Goal: Navigation & Orientation: Find specific page/section

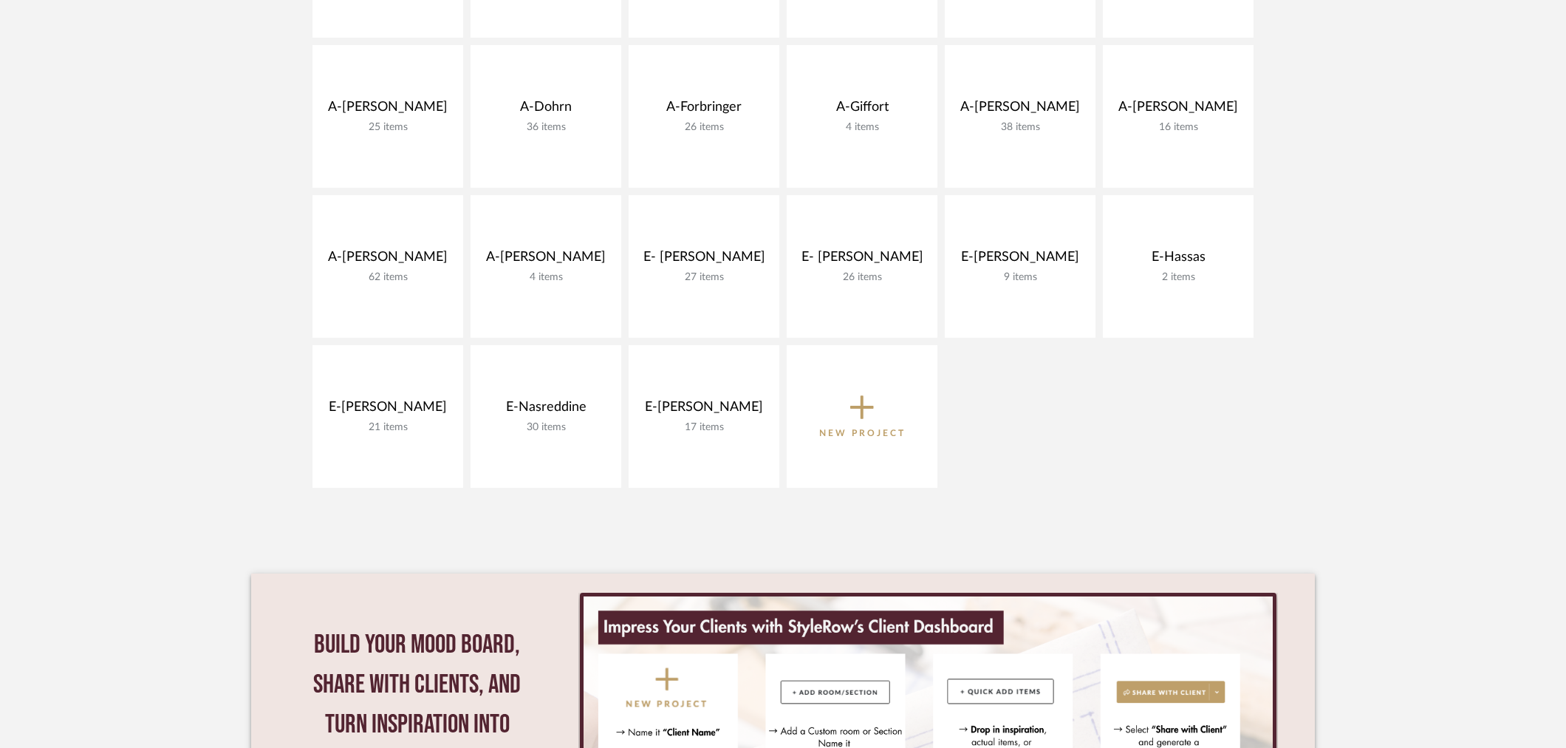
scroll to position [656, 0]
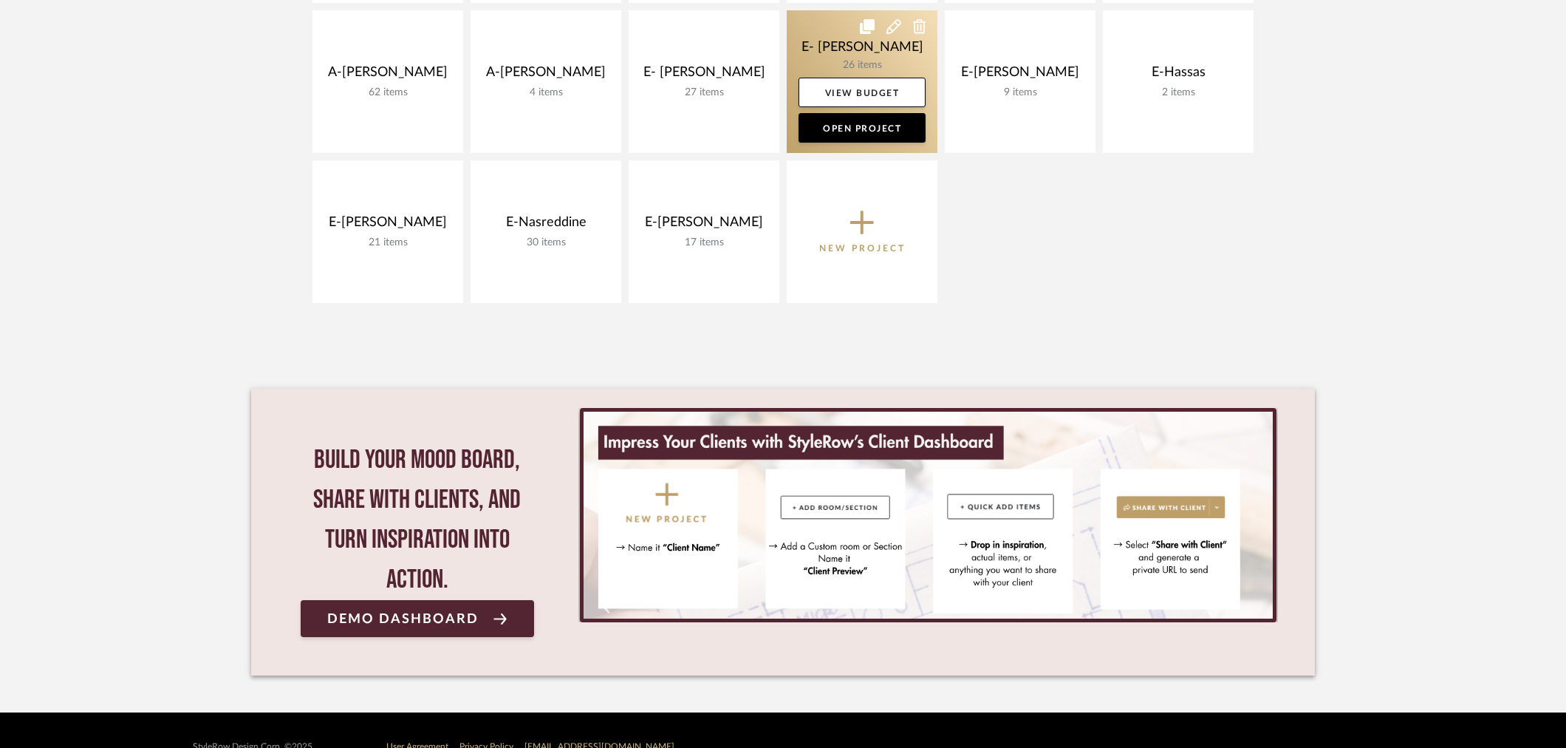
click at [852, 41] on link at bounding box center [862, 81] width 151 height 143
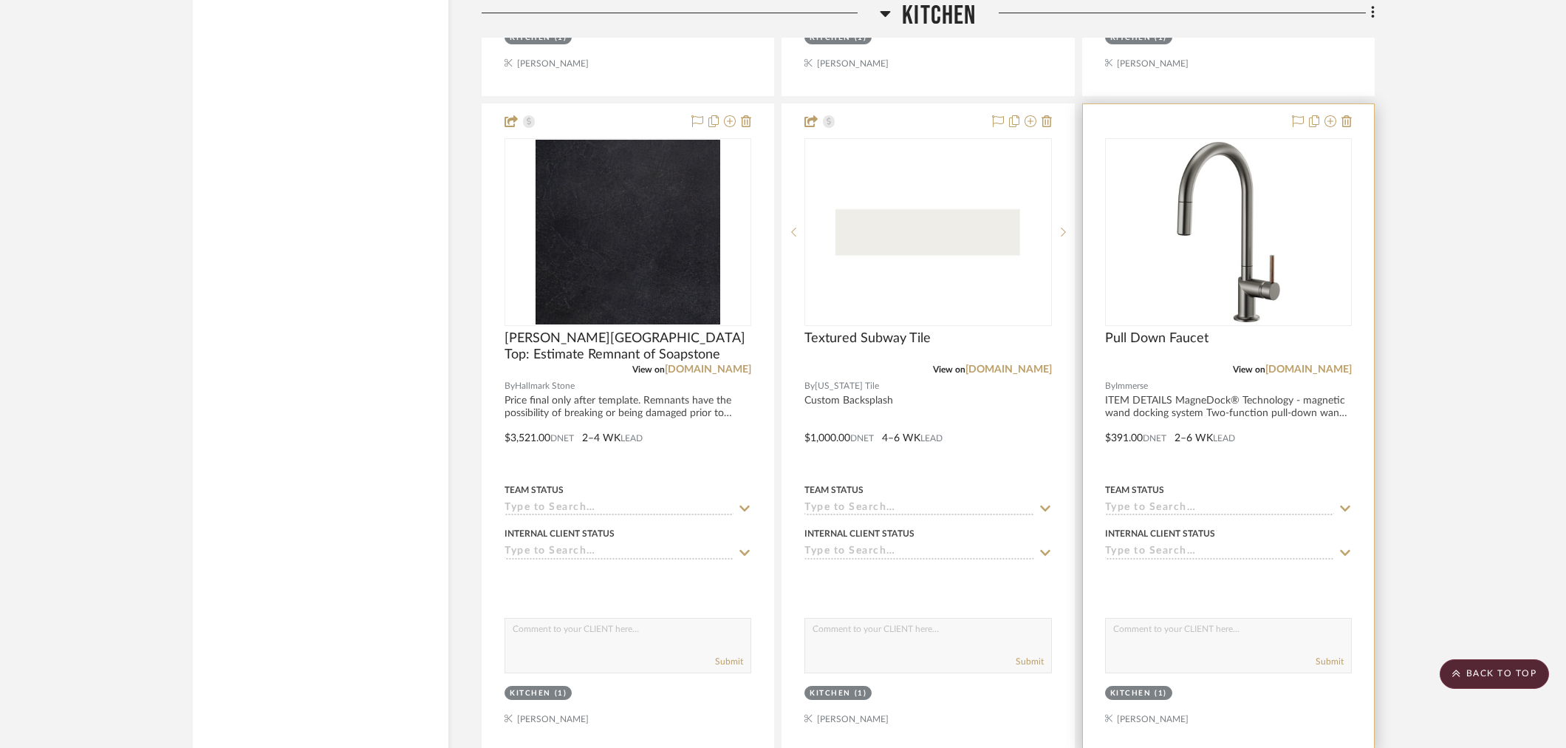
scroll to position [2298, 0]
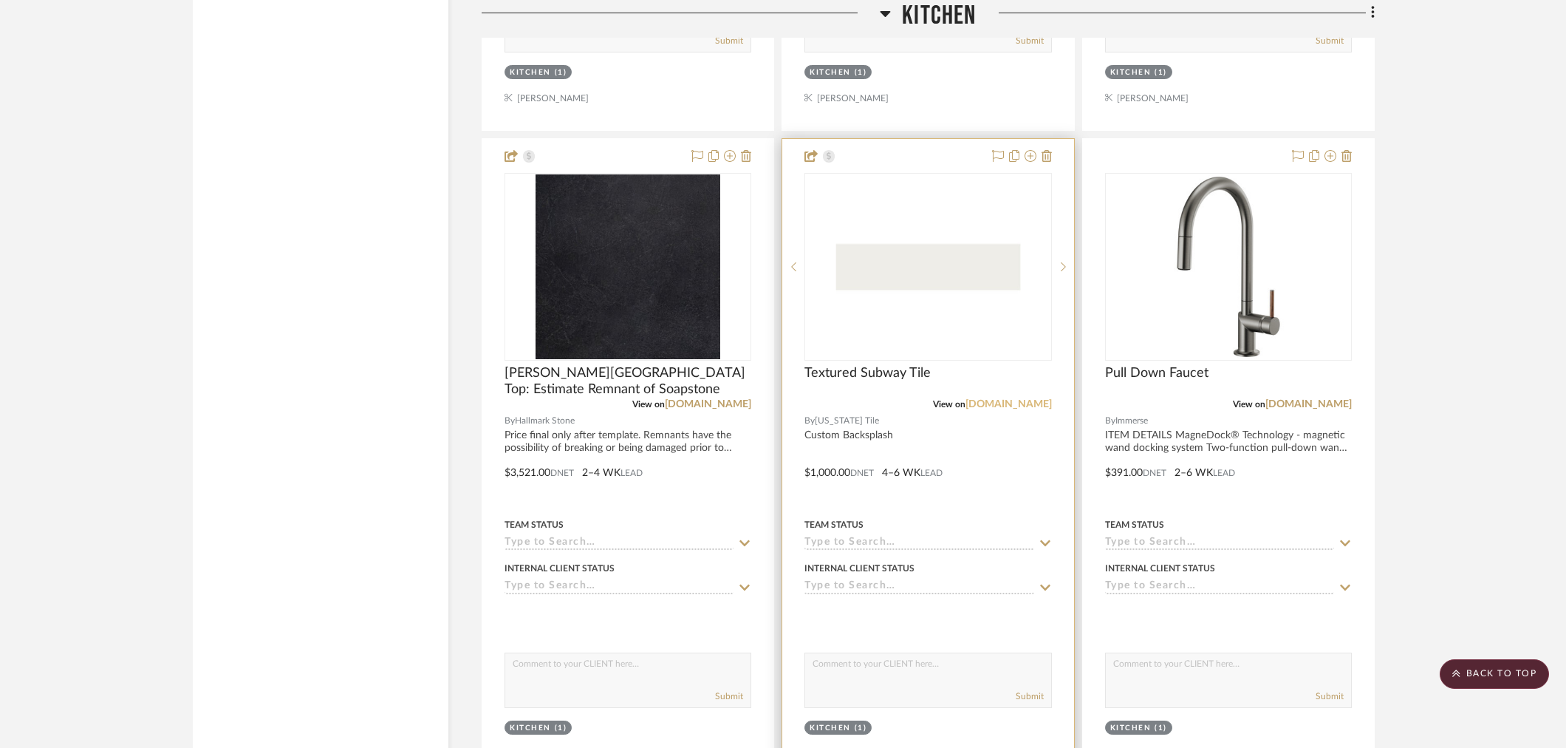
click at [1024, 401] on link "[DOMAIN_NAME]" at bounding box center [1008, 404] width 86 height 10
click at [929, 279] on img "0" at bounding box center [927, 266] width 185 height 185
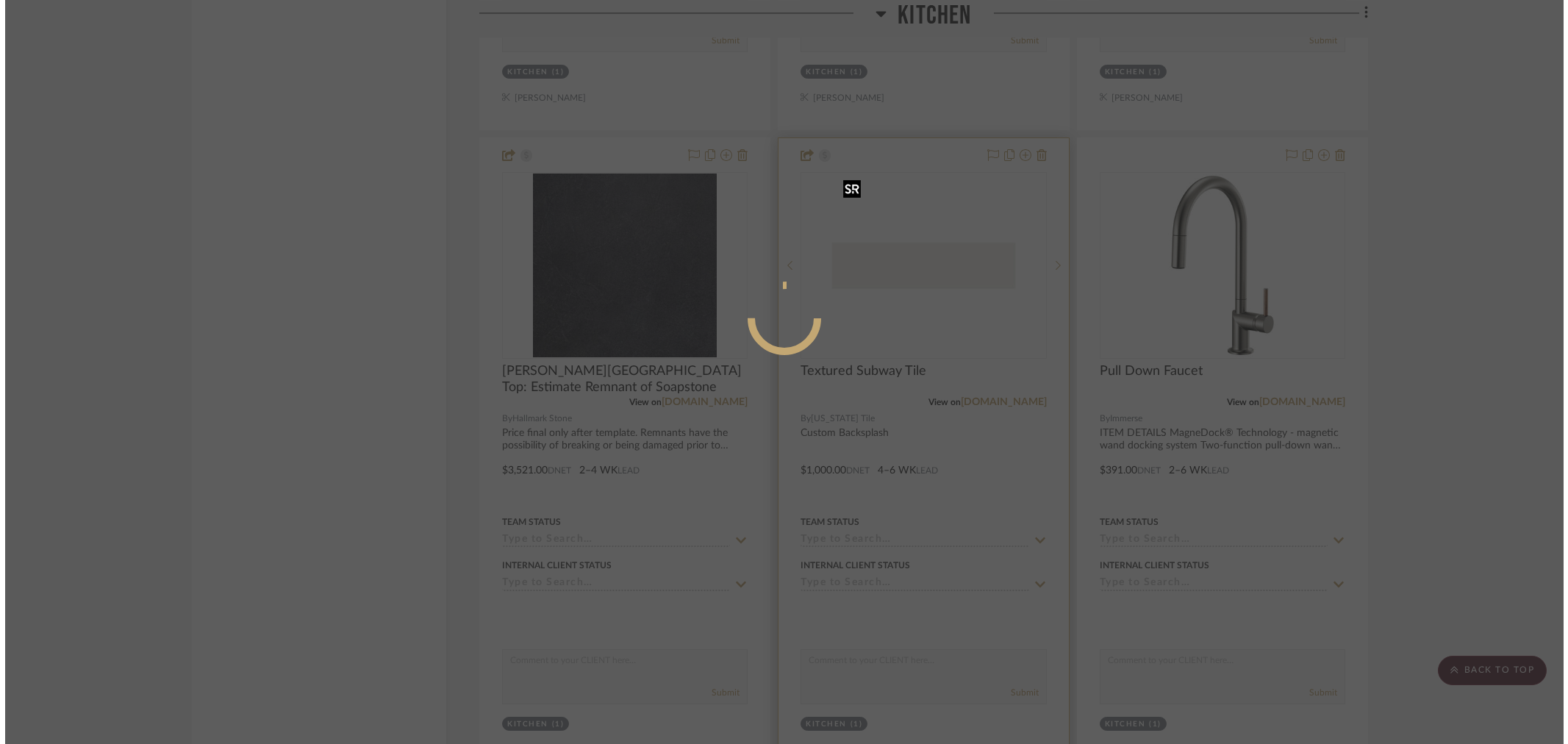
scroll to position [0, 0]
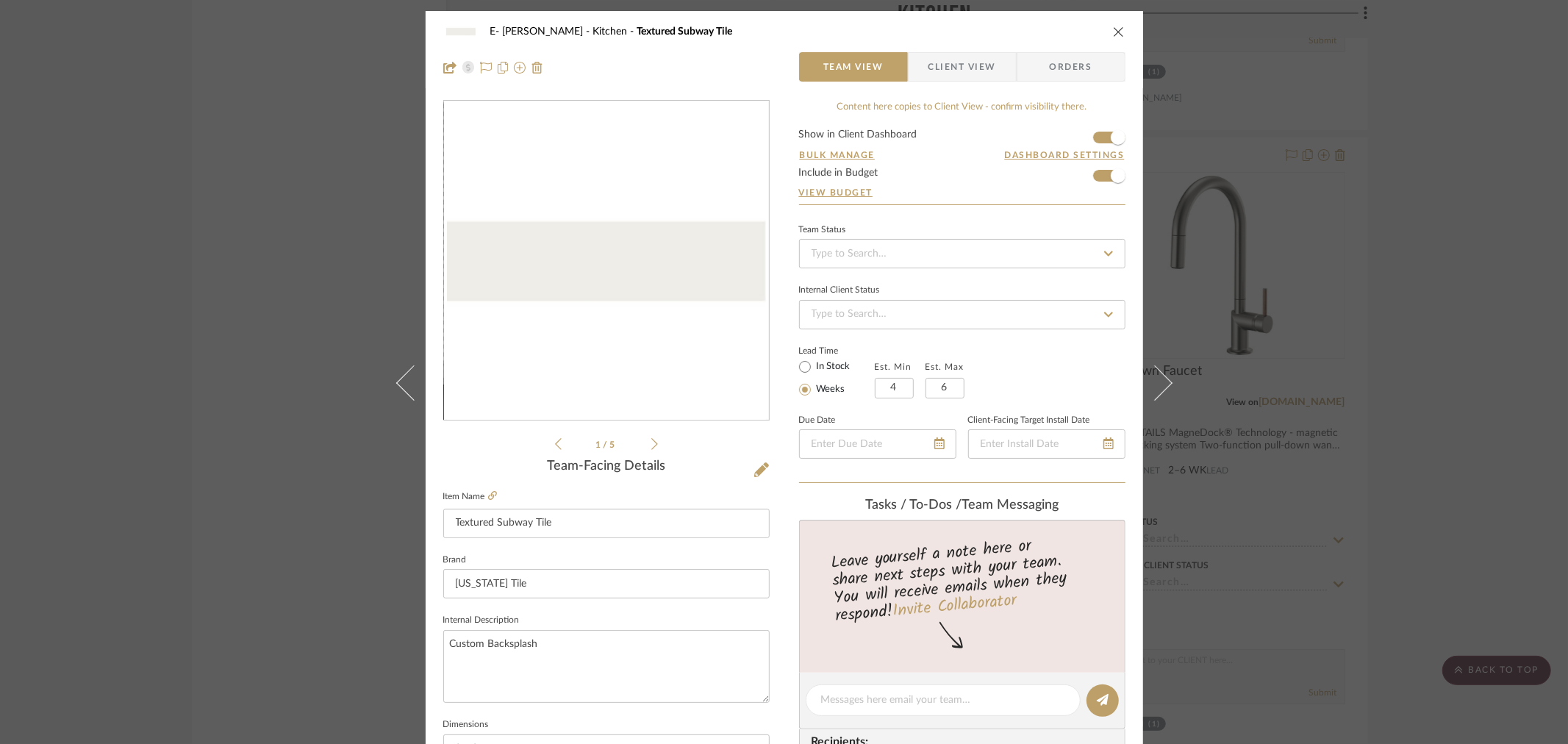
click at [654, 446] on div "1 / 5" at bounding box center [606, 276] width 326 height 353
click at [643, 441] on li "1 / 5" at bounding box center [606, 444] width 90 height 18
click at [651, 446] on icon at bounding box center [654, 444] width 7 height 13
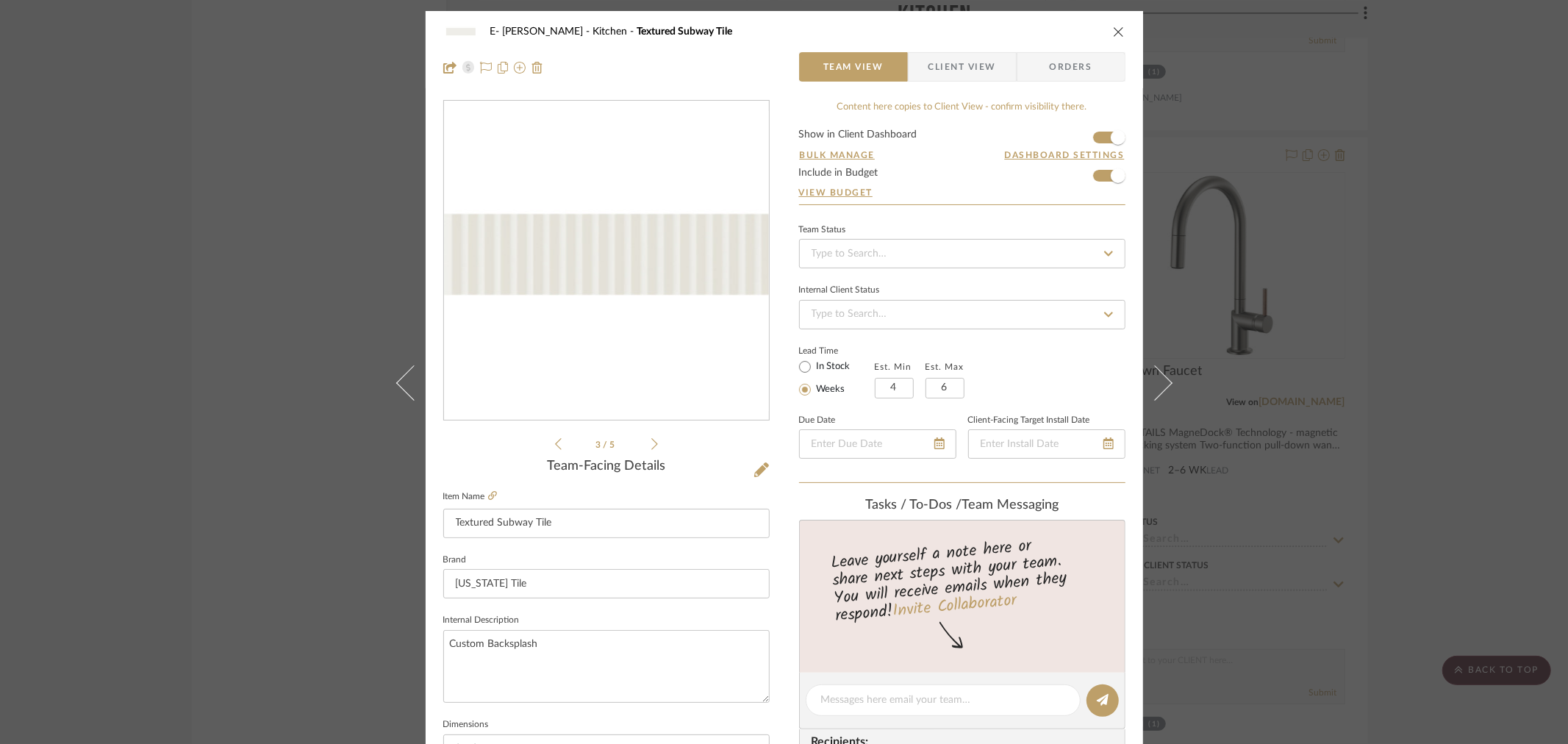
click at [651, 446] on icon at bounding box center [654, 444] width 7 height 13
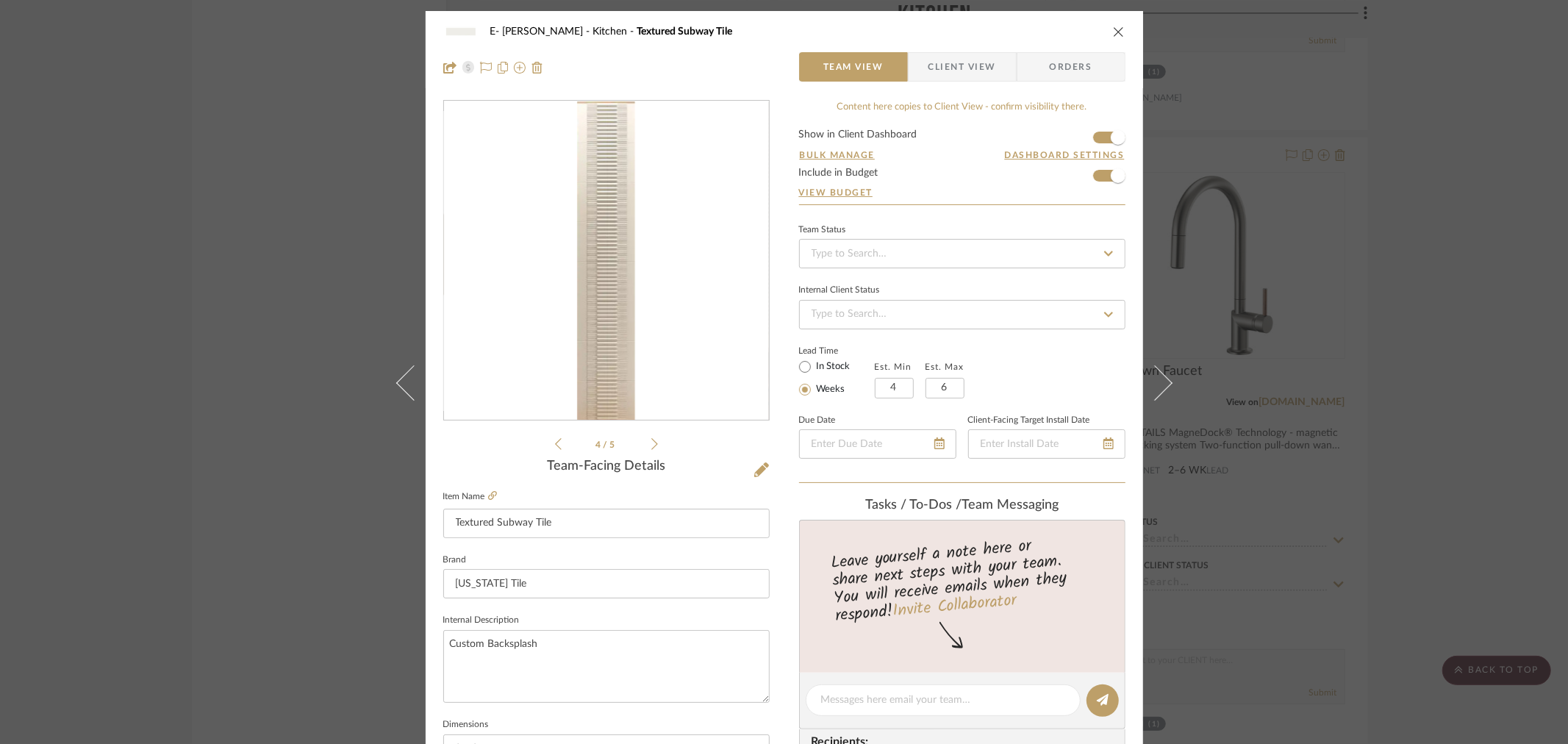
click at [1438, 364] on div "E- [PERSON_NAME] Kitchen Textured Subway Tile Team View Client View Orders 4 / …" at bounding box center [784, 372] width 1568 height 744
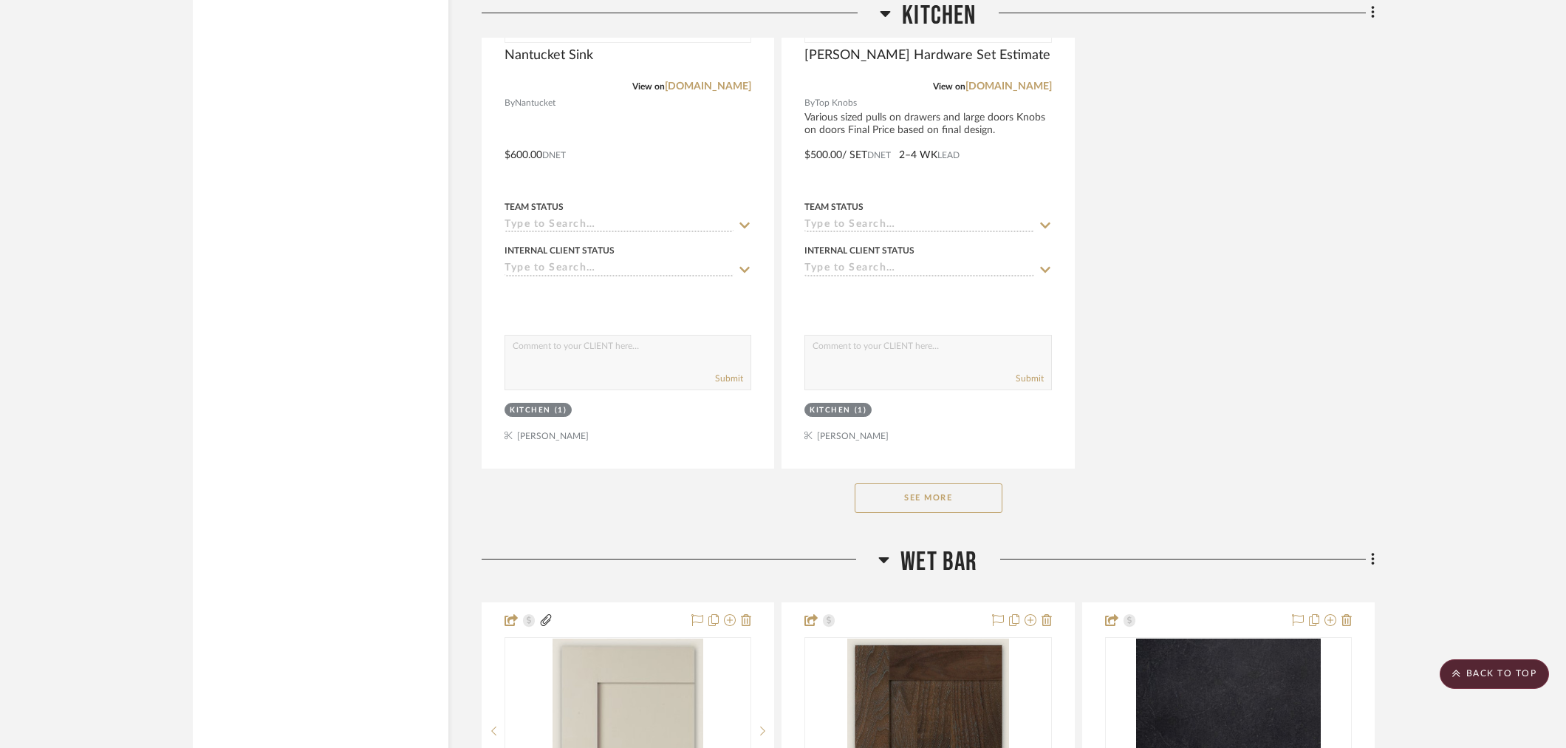
scroll to position [3283, 0]
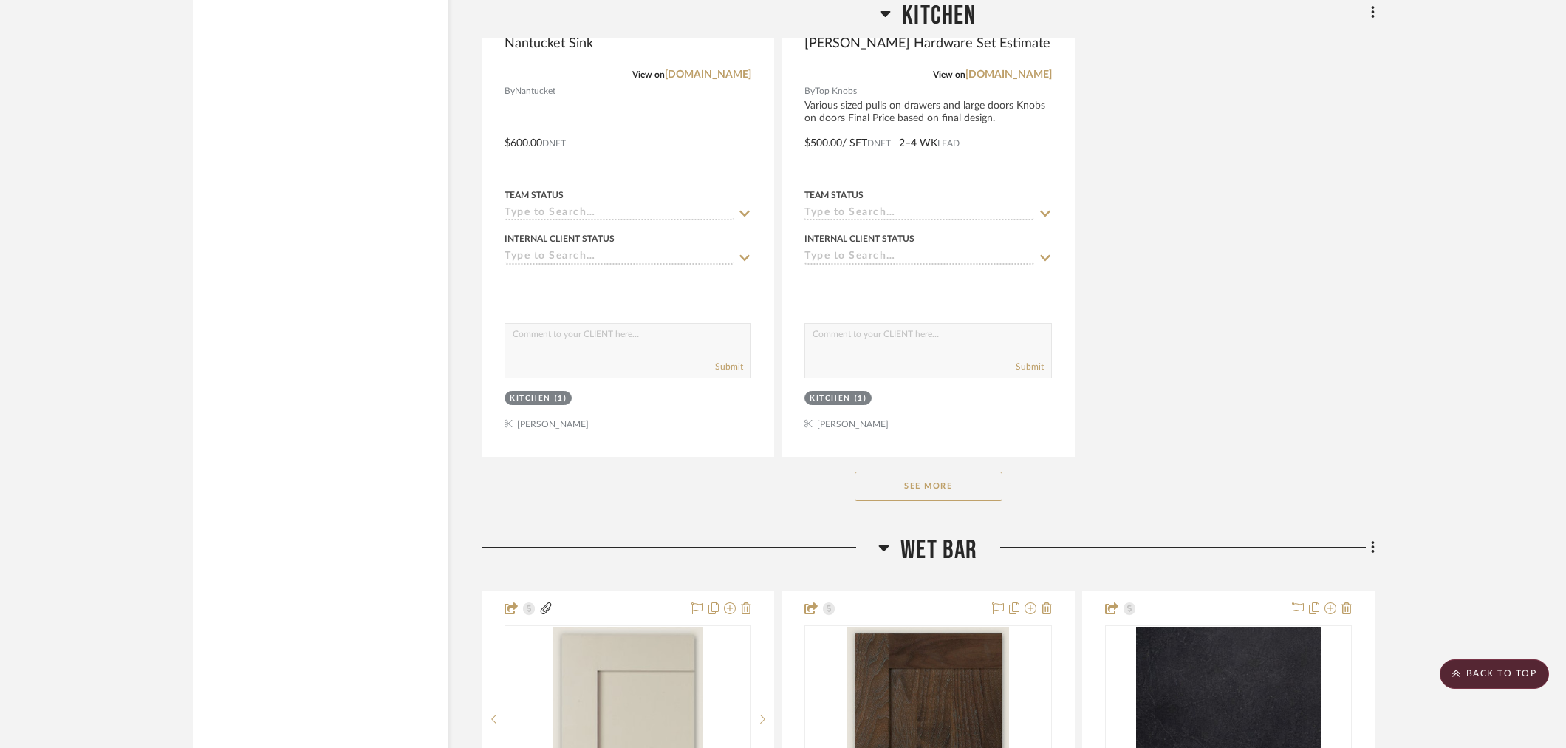
click at [950, 477] on button "See More" at bounding box center [929, 486] width 148 height 30
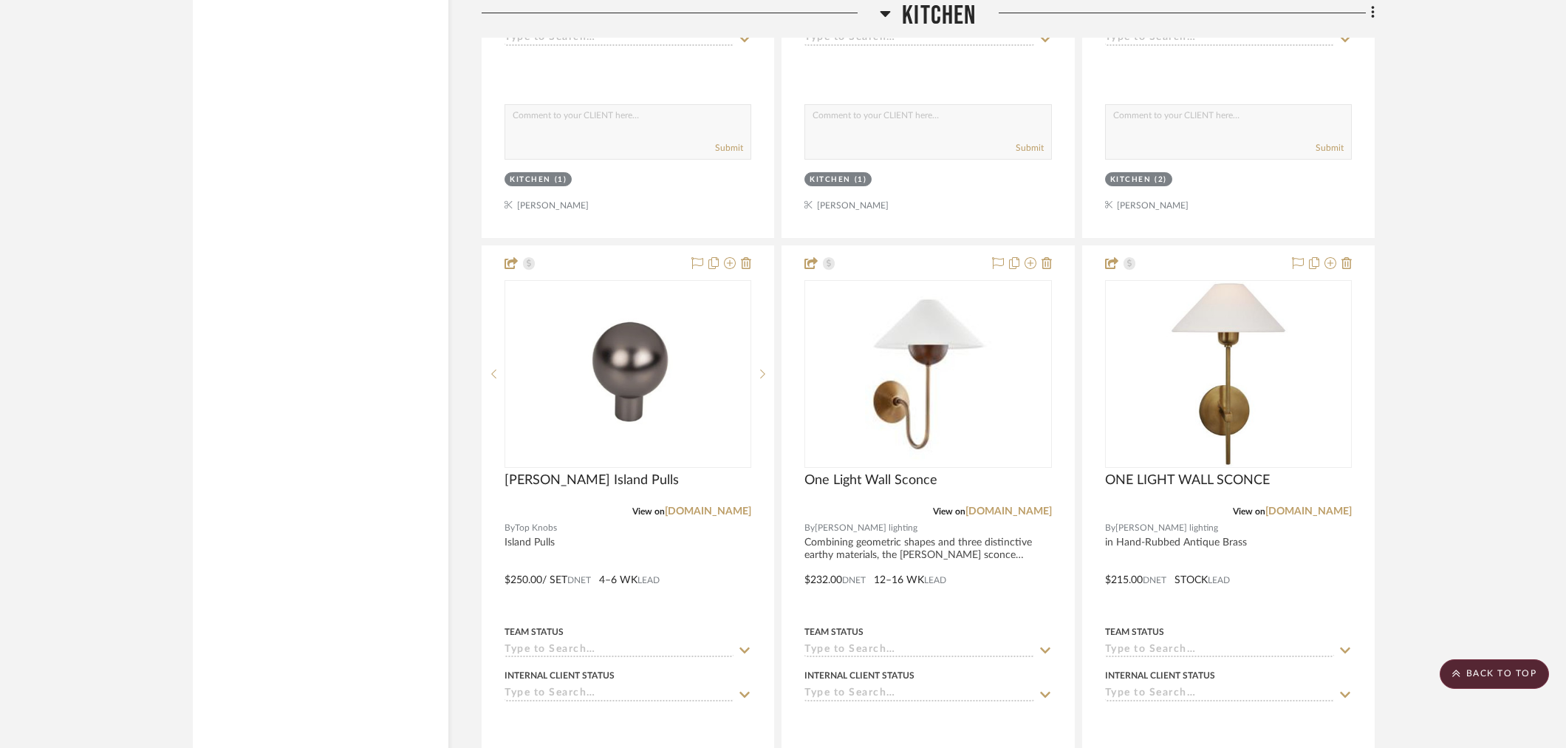
scroll to position [3529, 0]
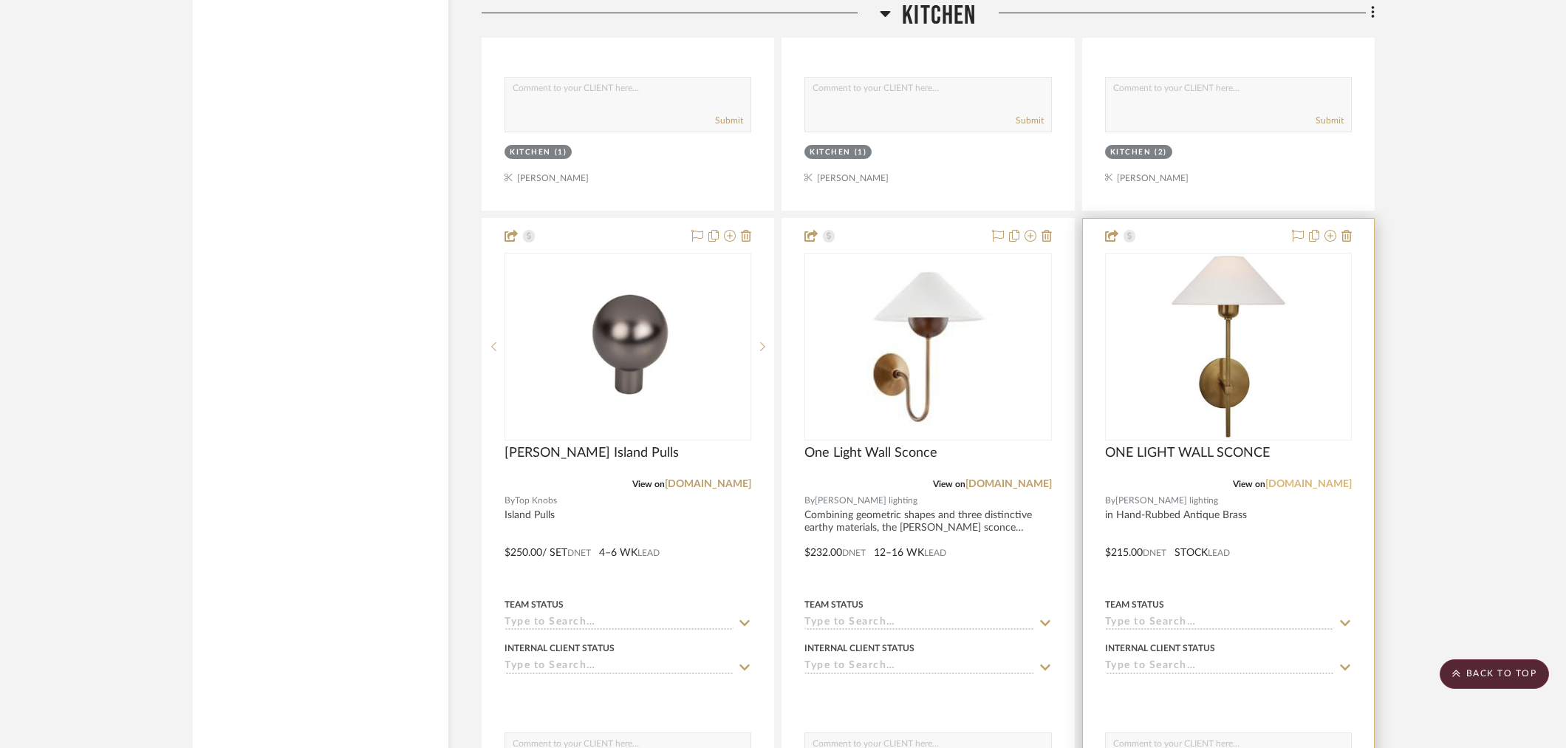
click at [1301, 482] on link "[DOMAIN_NAME]" at bounding box center [1308, 484] width 86 height 10
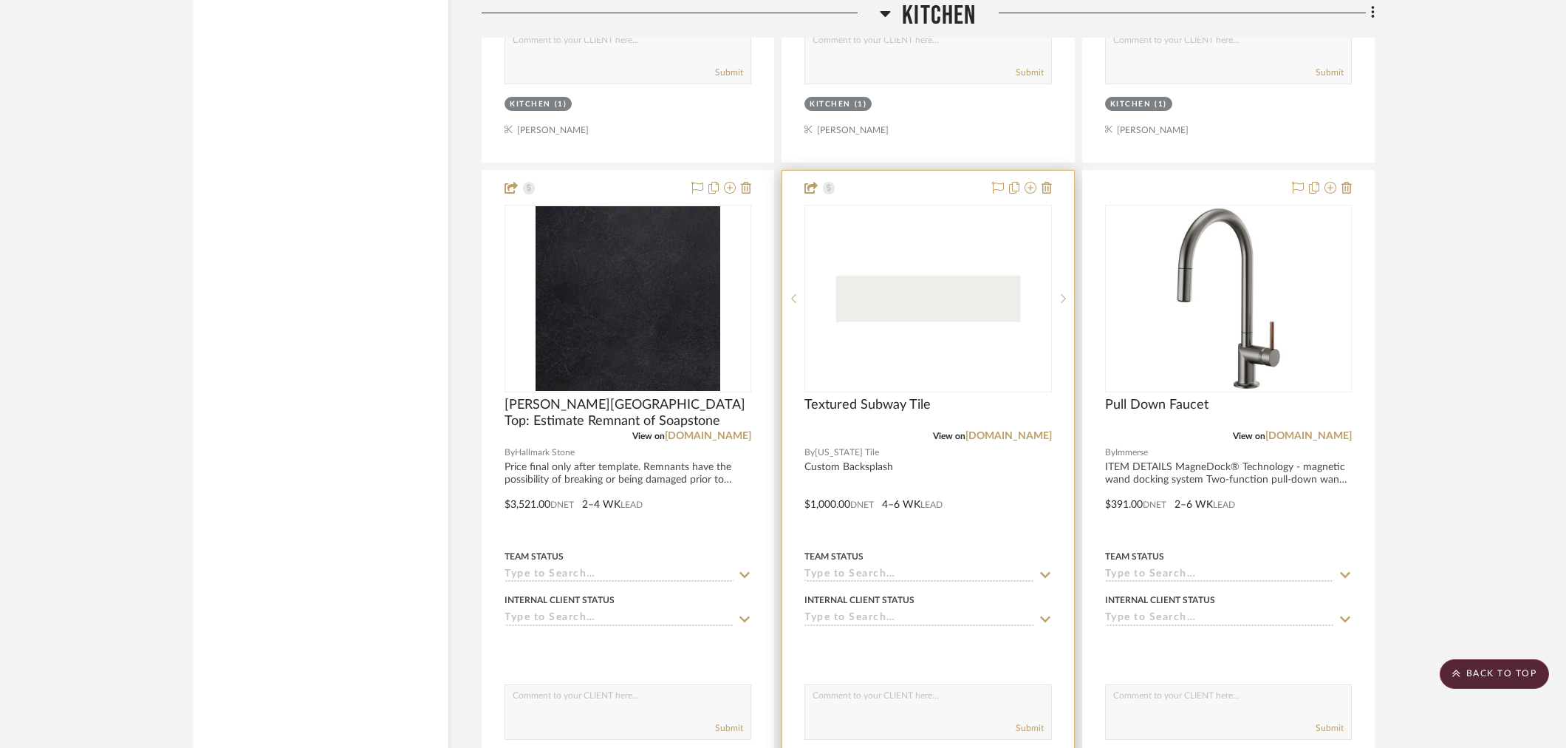
scroll to position [2380, 0]
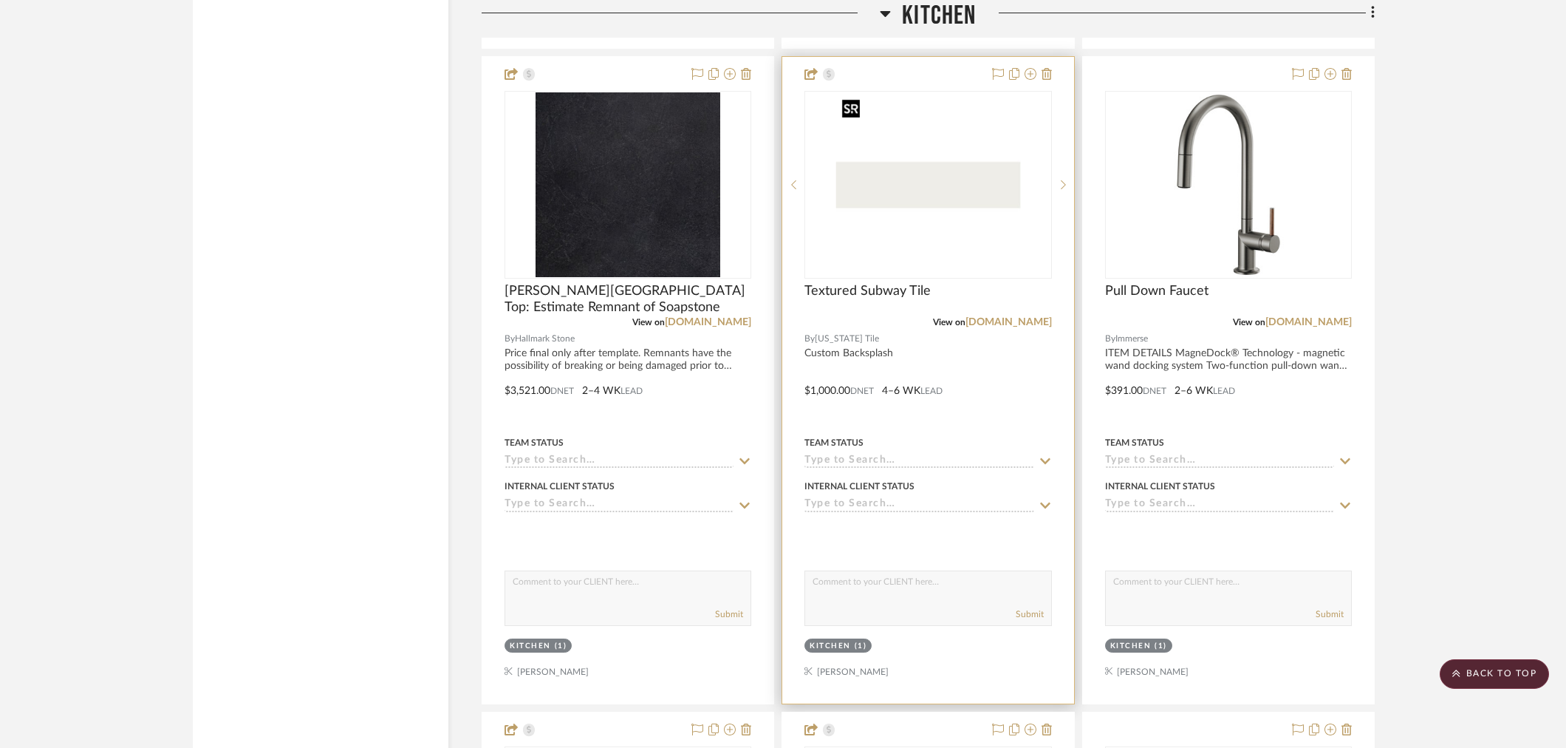
click at [898, 216] on img "0" at bounding box center [927, 184] width 185 height 185
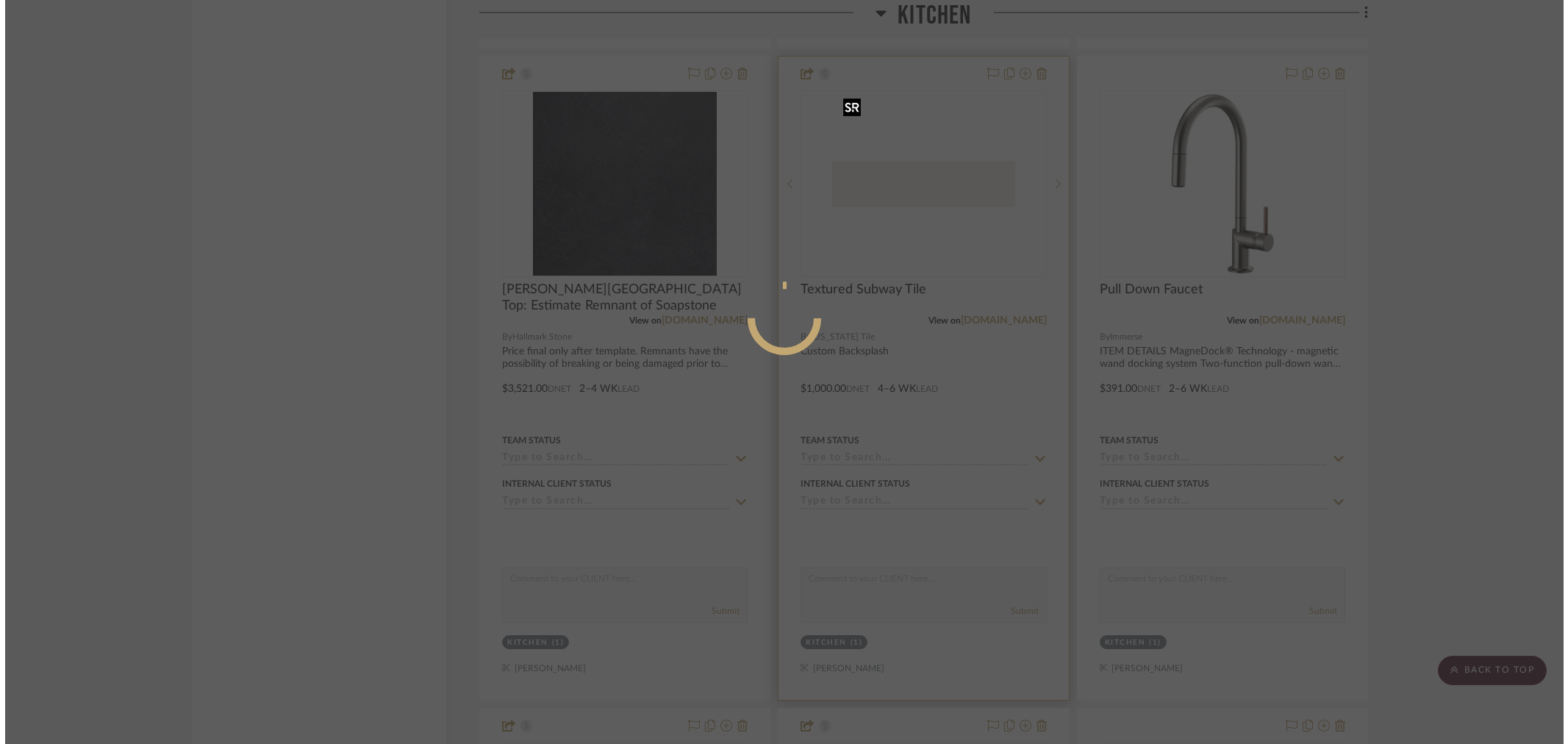
scroll to position [0, 0]
